Goal: Transaction & Acquisition: Purchase product/service

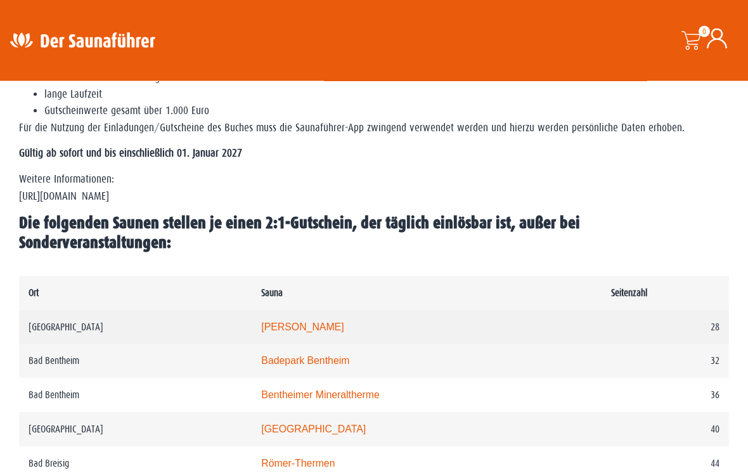
scroll to position [494, 0]
click at [266, 321] on link "Carolus Thermen" at bounding box center [302, 326] width 82 height 11
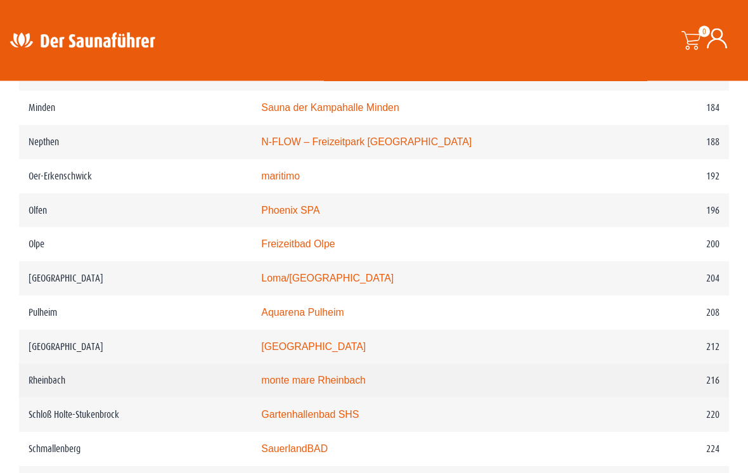
scroll to position [2077, 0]
click at [271, 386] on link "monte mare Rheinbach" at bounding box center [313, 380] width 105 height 11
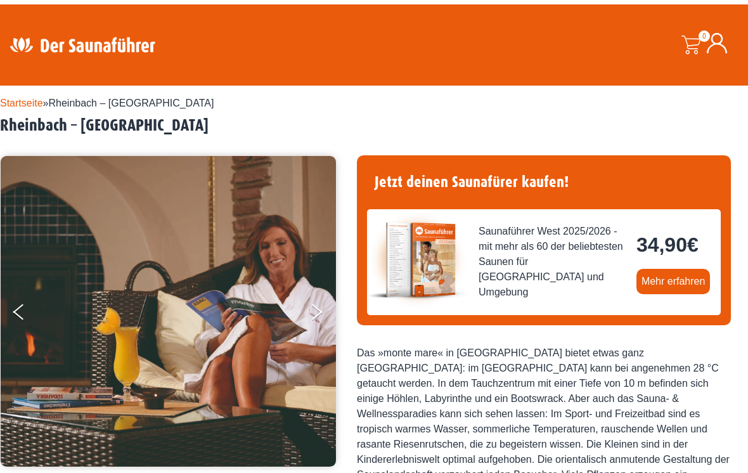
scroll to position [23, 0]
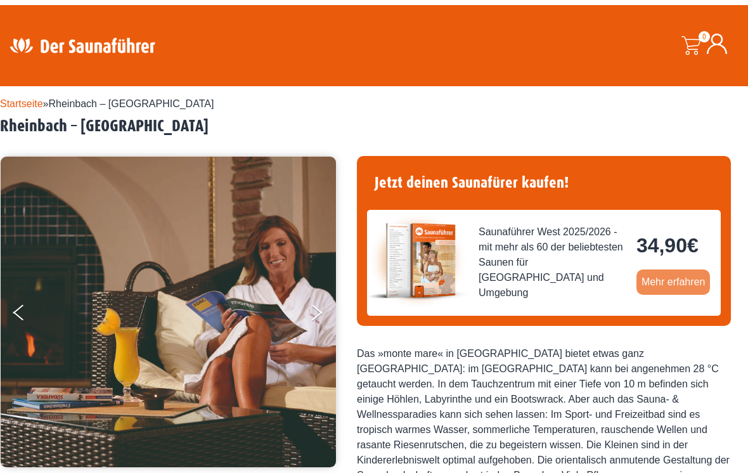
click at [675, 282] on link "Mehr erfahren" at bounding box center [674, 281] width 74 height 25
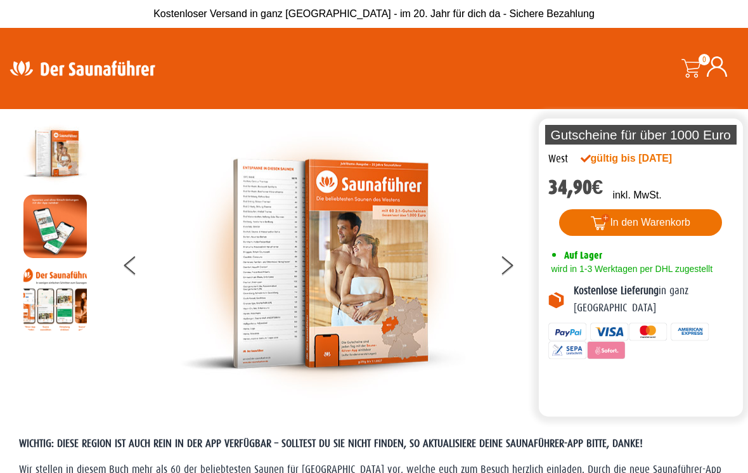
click at [604, 219] on button "In den Warenkorb" at bounding box center [640, 222] width 163 height 27
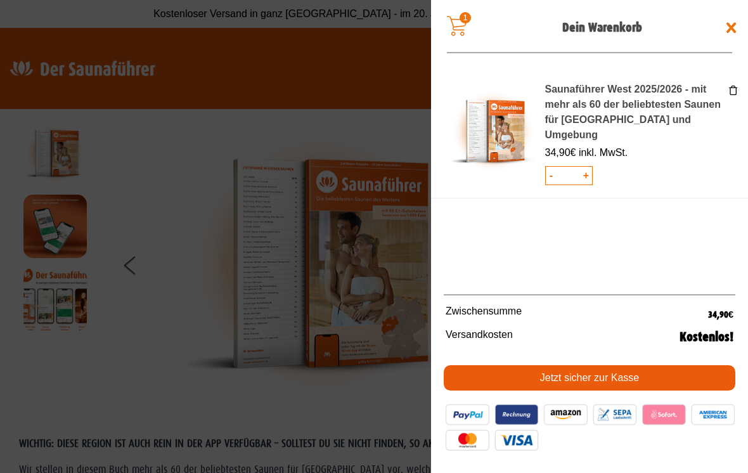
click at [563, 377] on link "Jetzt sicher zur Kasse" at bounding box center [590, 377] width 292 height 25
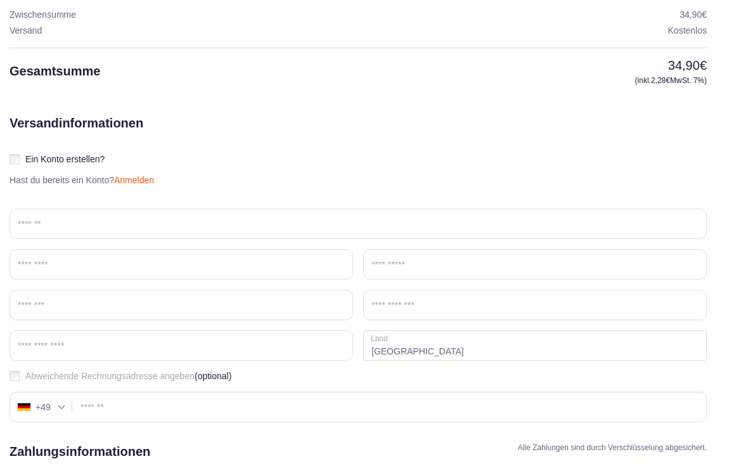
scroll to position [232, 0]
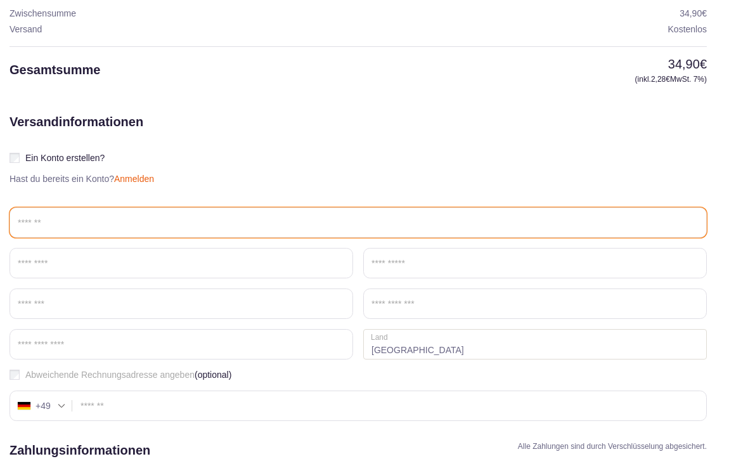
click at [72, 216] on input "Email *" at bounding box center [359, 222] width 698 height 30
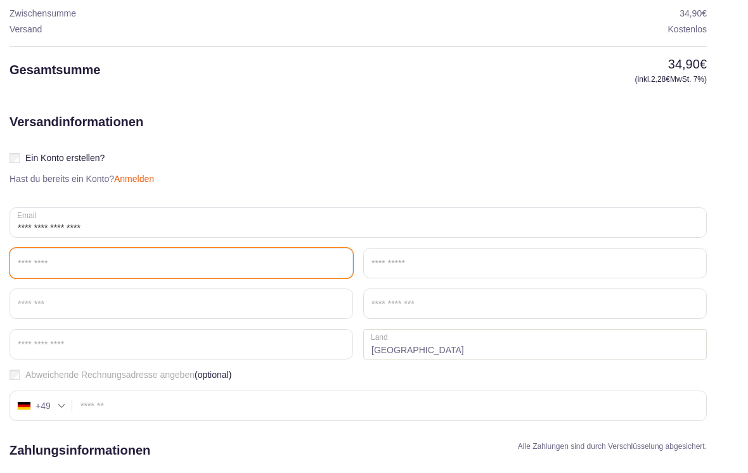
click at [74, 264] on input "Vorname *" at bounding box center [182, 263] width 344 height 30
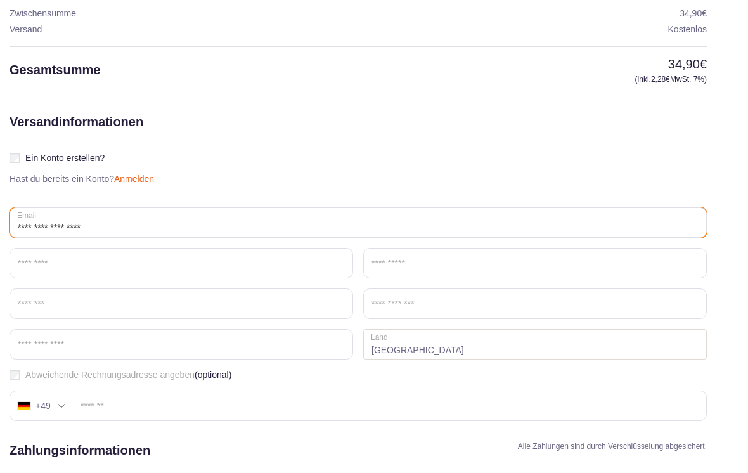
click at [152, 230] on input "**********" at bounding box center [359, 222] width 698 height 30
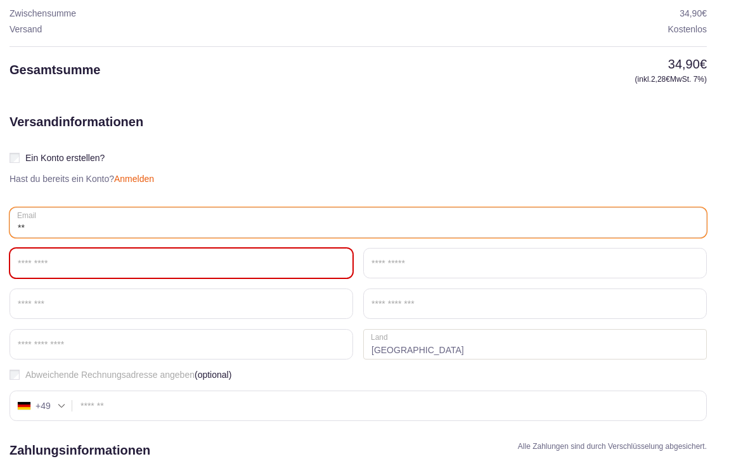
type input "*"
type input "**********"
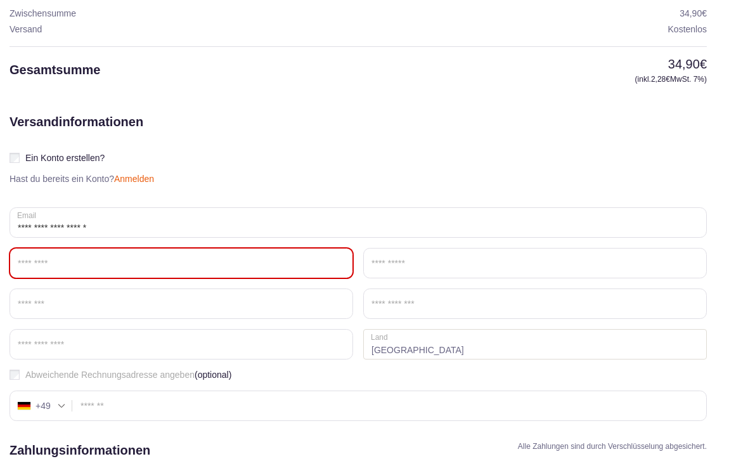
click at [71, 267] on input "Vorname *" at bounding box center [182, 263] width 344 height 30
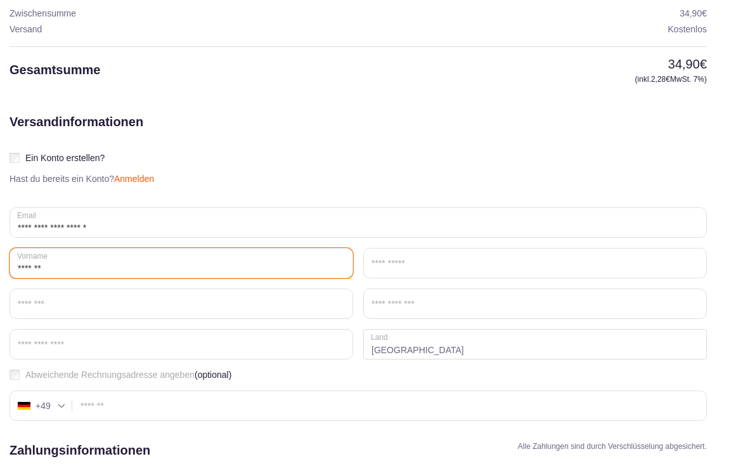
type input "*******"
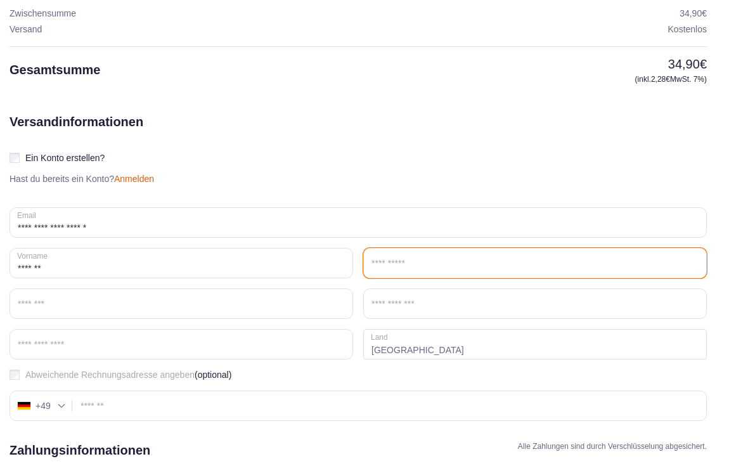
click at [567, 275] on input "Nachname *" at bounding box center [535, 263] width 344 height 30
type input "******"
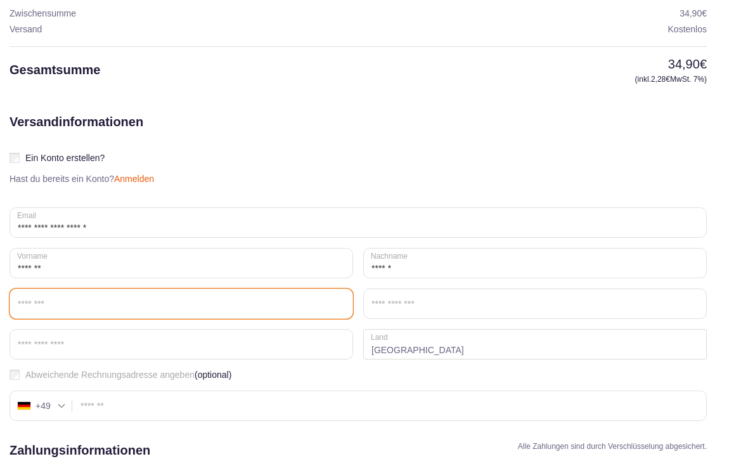
click at [303, 308] on input "Straße *" at bounding box center [182, 304] width 344 height 30
type input "**********"
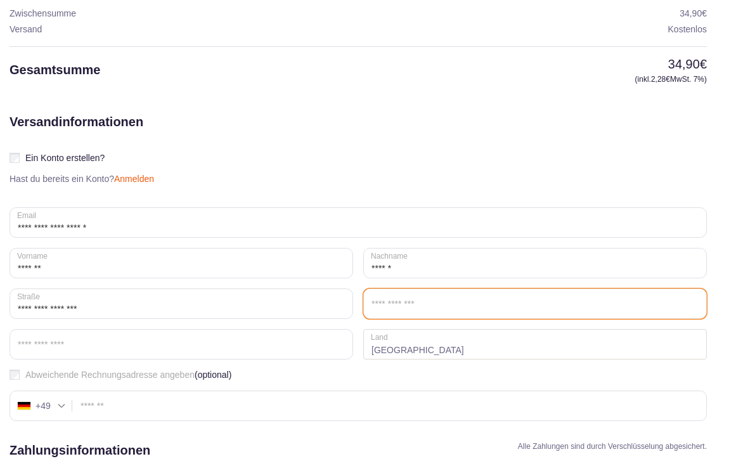
click at [542, 310] on input "Ort / Stadt *" at bounding box center [535, 304] width 344 height 30
type input "*********"
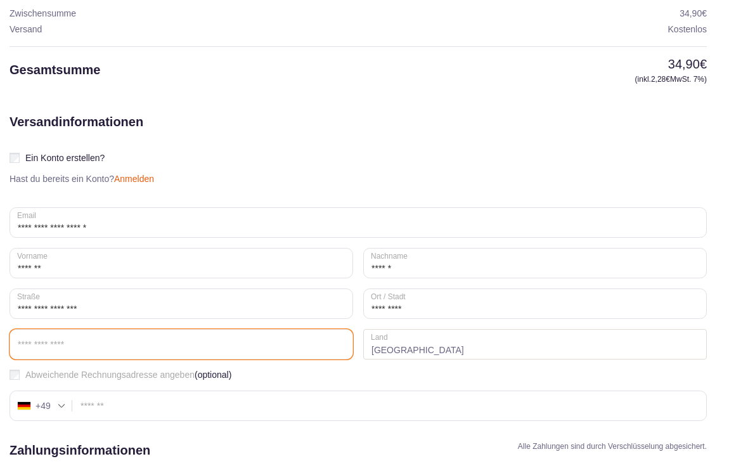
click at [79, 350] on input "Postleitzahl *" at bounding box center [182, 344] width 344 height 30
type input "*****"
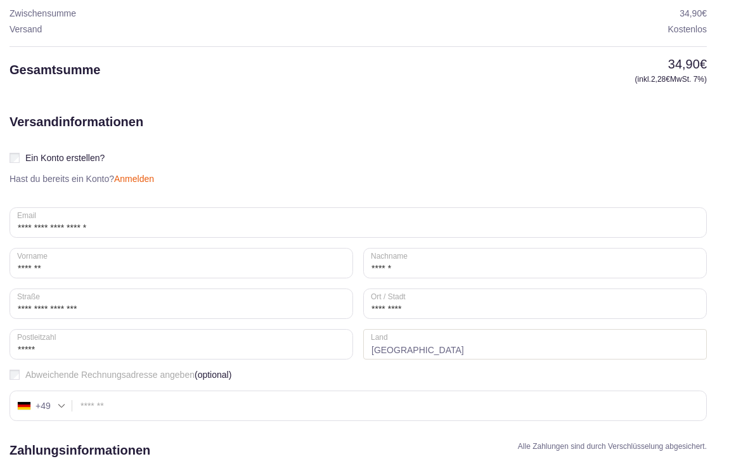
click at [559, 353] on strong "Deutschland" at bounding box center [535, 344] width 344 height 30
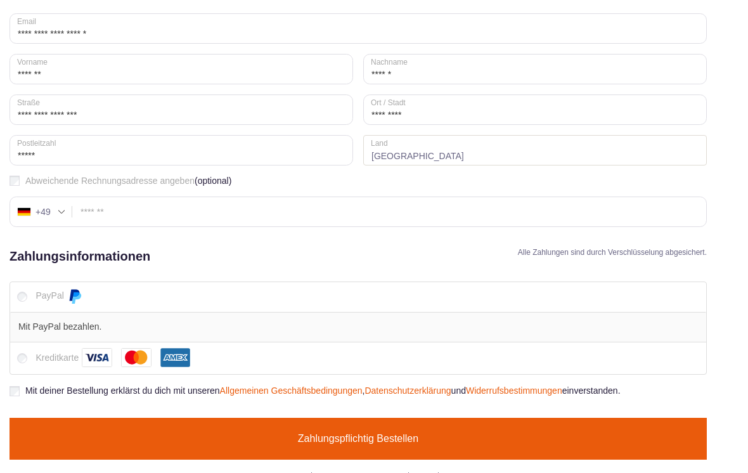
scroll to position [429, 0]
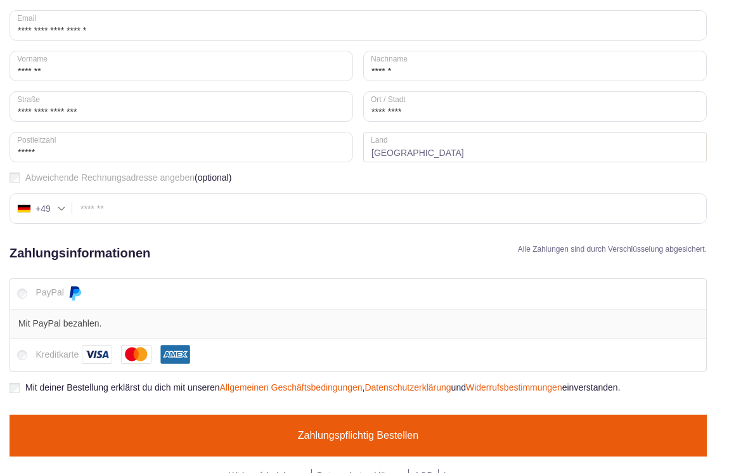
click at [412, 435] on button "Zahlungspflichtig bestellen" at bounding box center [359, 436] width 698 height 42
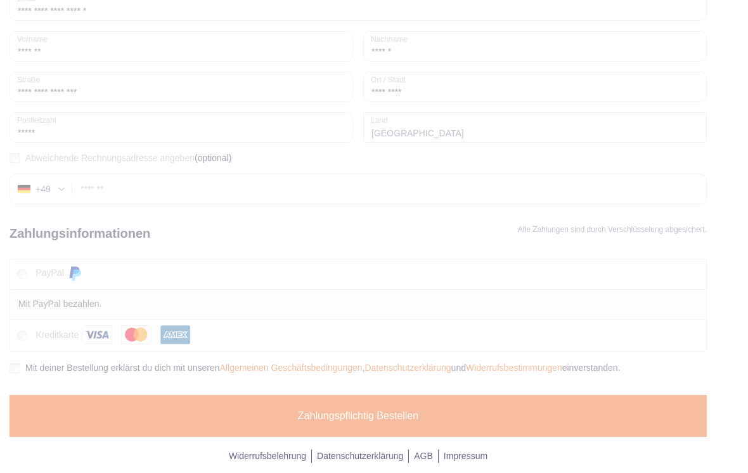
scroll to position [449, 0]
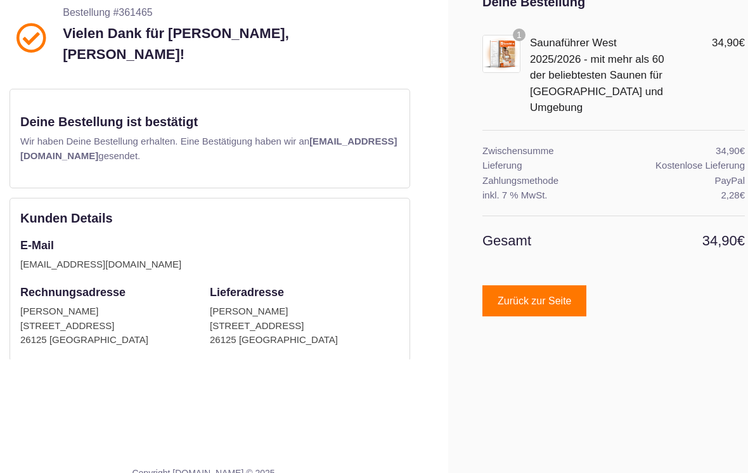
scroll to position [115, 0]
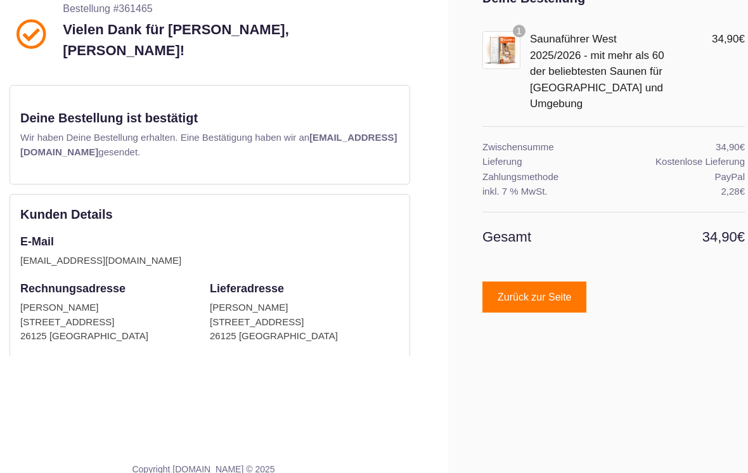
click at [559, 292] on span "Zurück zur Seite" at bounding box center [535, 297] width 74 height 10
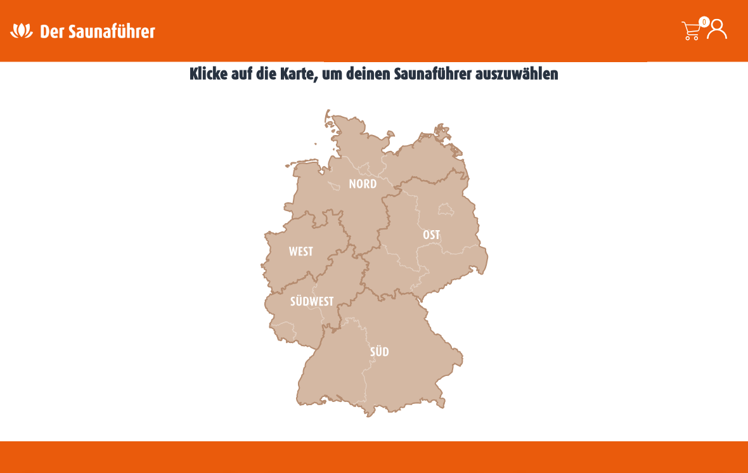
scroll to position [359, 0]
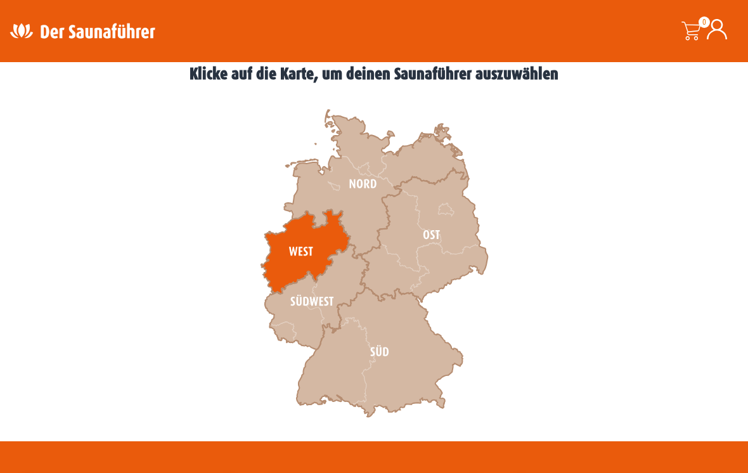
click at [293, 252] on icon at bounding box center [305, 252] width 89 height 84
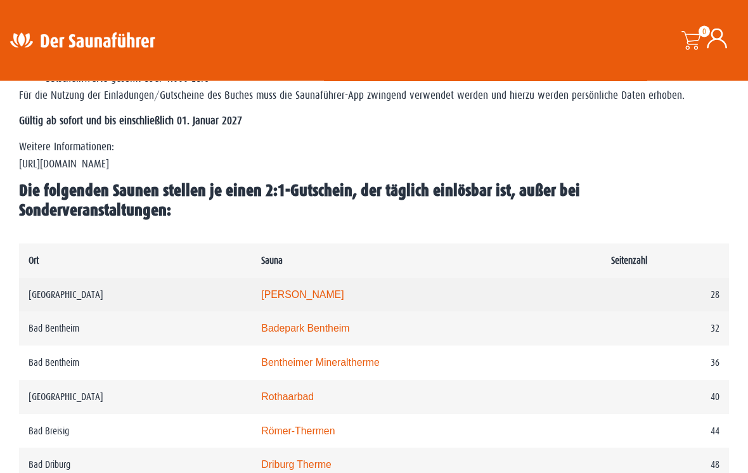
scroll to position [526, 0]
click at [263, 289] on link "Carolus Thermen" at bounding box center [302, 294] width 82 height 11
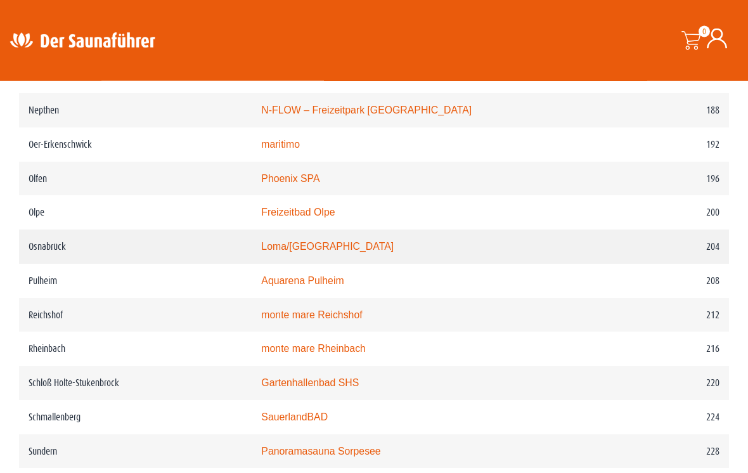
scroll to position [2108, 0]
click at [264, 250] on link "Loma/Nettebad" at bounding box center [327, 246] width 133 height 11
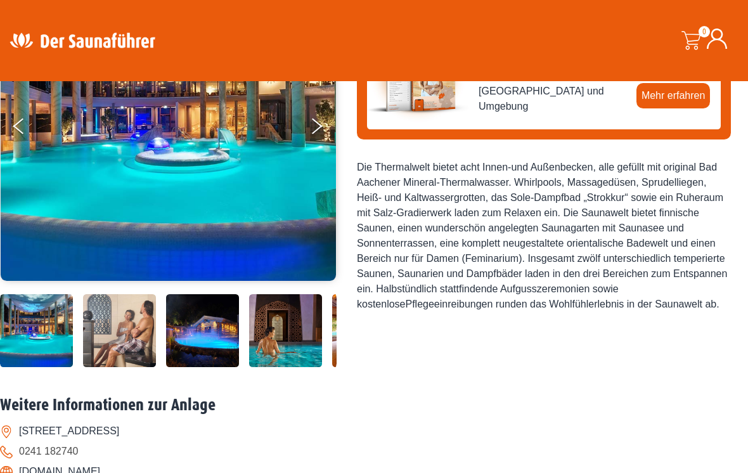
scroll to position [207, 0]
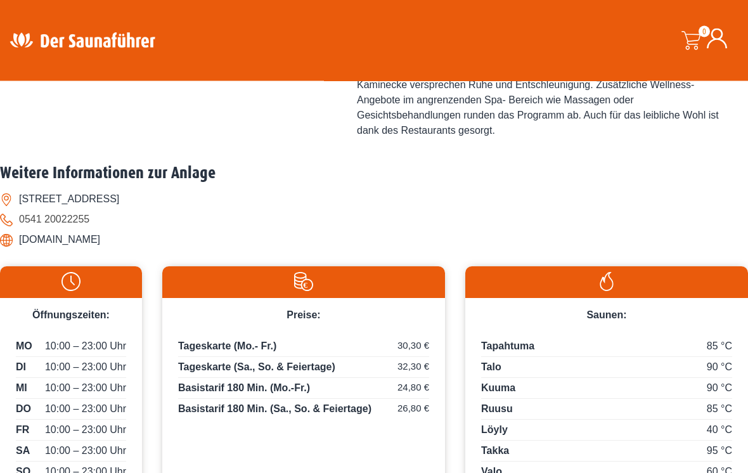
scroll to position [566, 0]
